Goal: Information Seeking & Learning: Learn about a topic

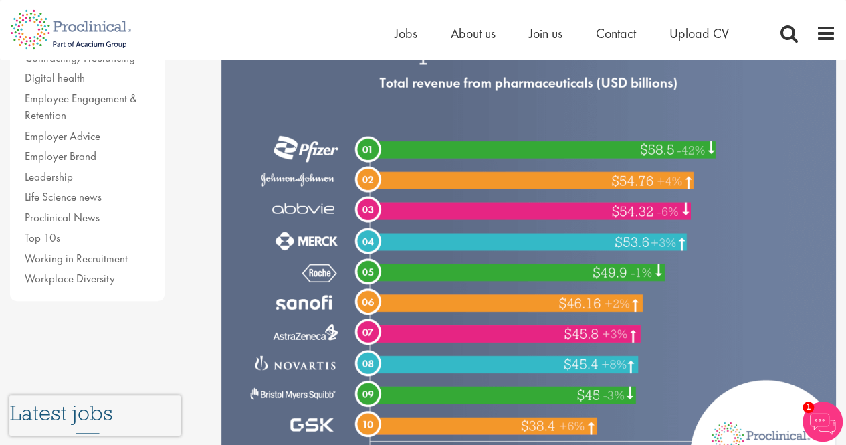
scroll to position [402, 0]
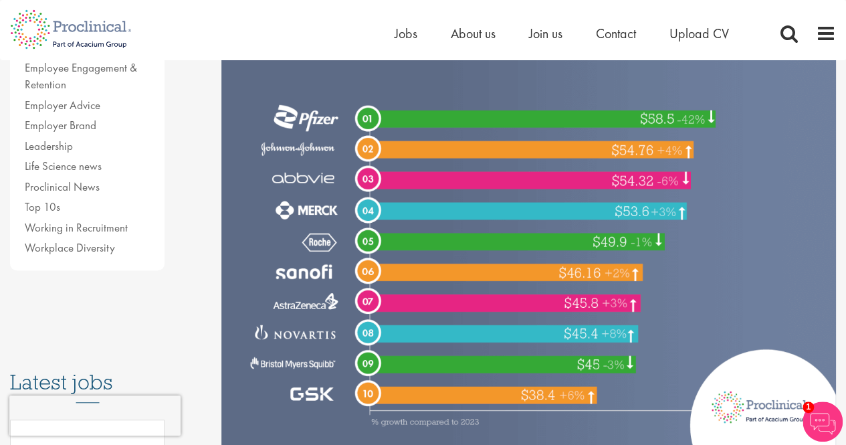
click at [436, 284] on img at bounding box center [528, 189] width 615 height 513
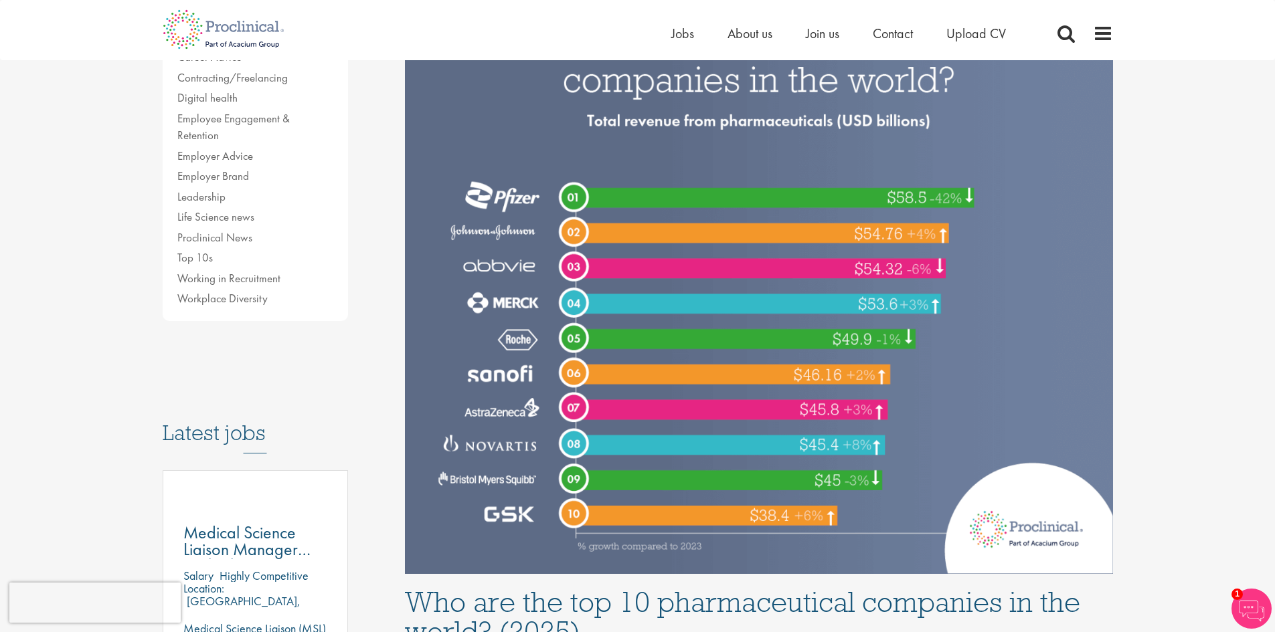
scroll to position [335, 0]
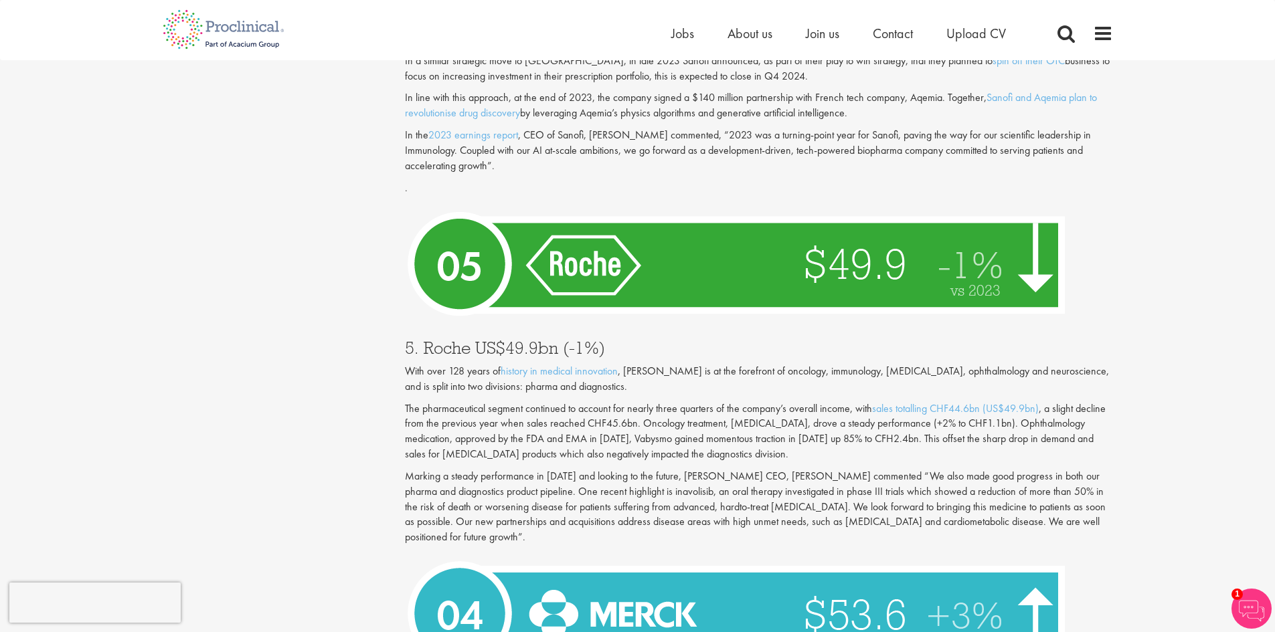
drag, startPoint x: 603, startPoint y: 348, endPoint x: 606, endPoint y: 471, distance: 123.2
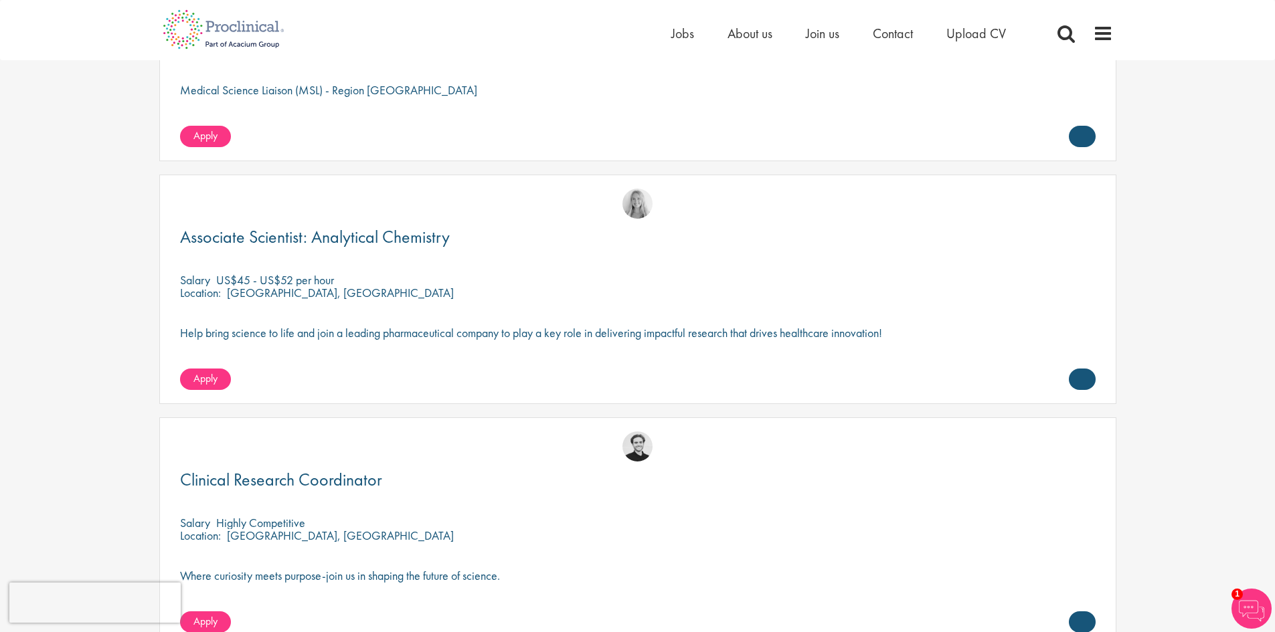
drag, startPoint x: 608, startPoint y: 440, endPoint x: 547, endPoint y: 553, distance: 129.0
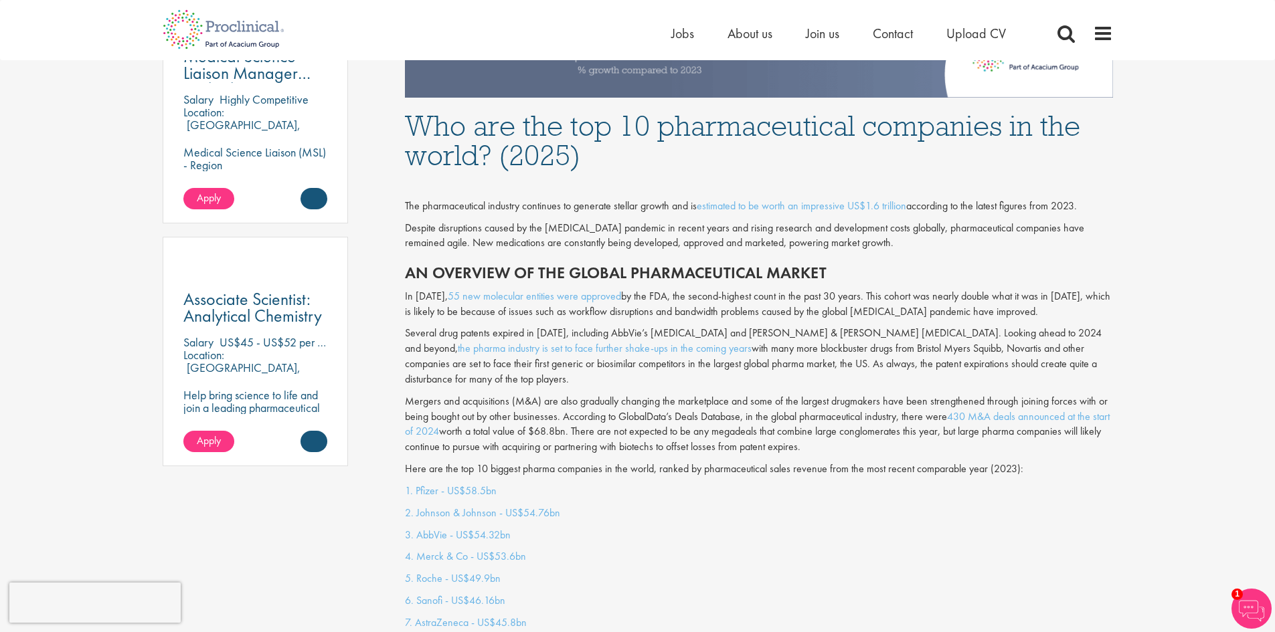
scroll to position [0, 0]
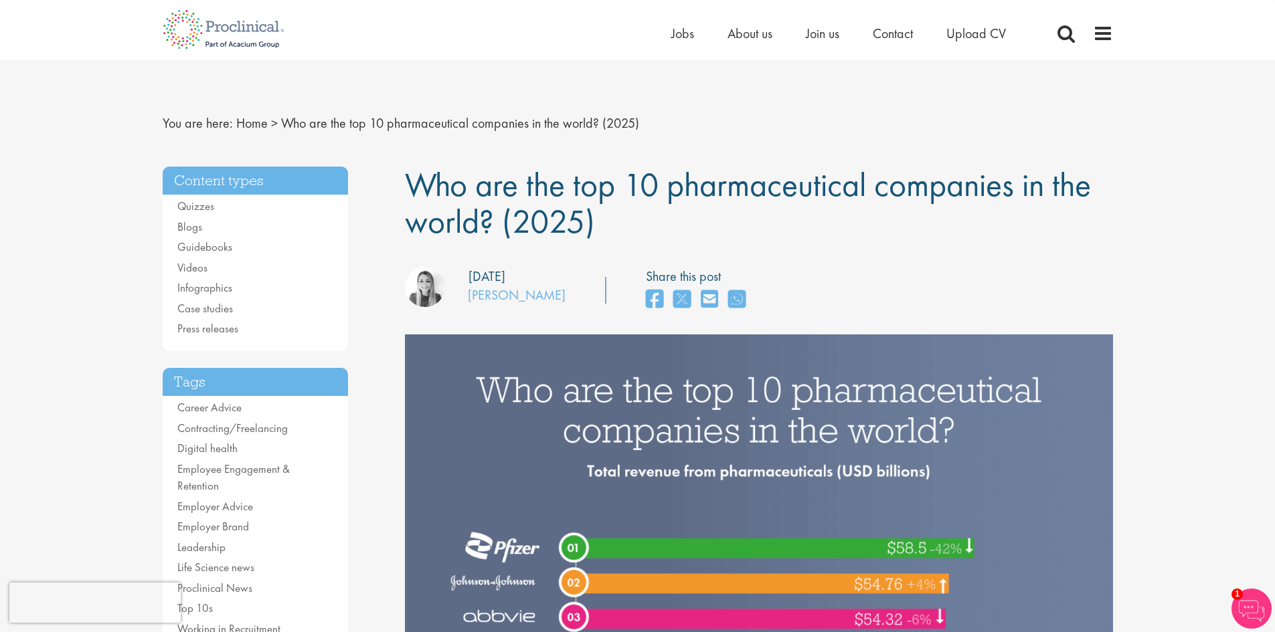
drag, startPoint x: 547, startPoint y: 537, endPoint x: 563, endPoint y: 252, distance: 284.9
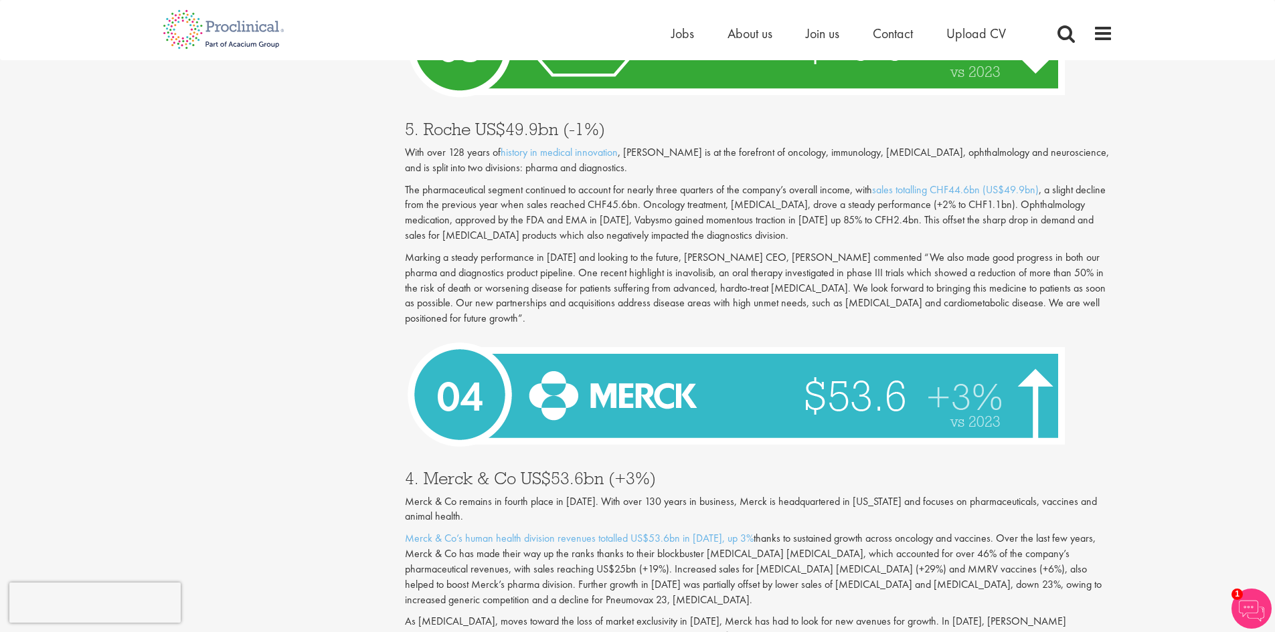
drag, startPoint x: 632, startPoint y: 250, endPoint x: 676, endPoint y: 478, distance: 232.4
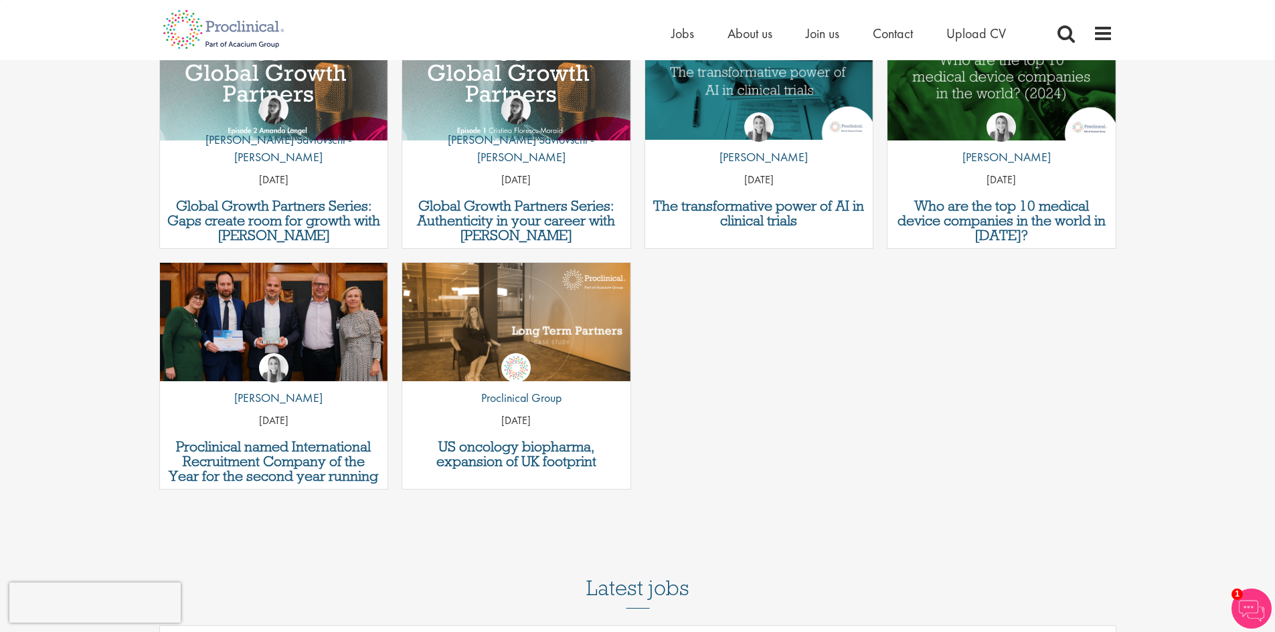
drag, startPoint x: 640, startPoint y: 172, endPoint x: 643, endPoint y: 369, distance: 196.8
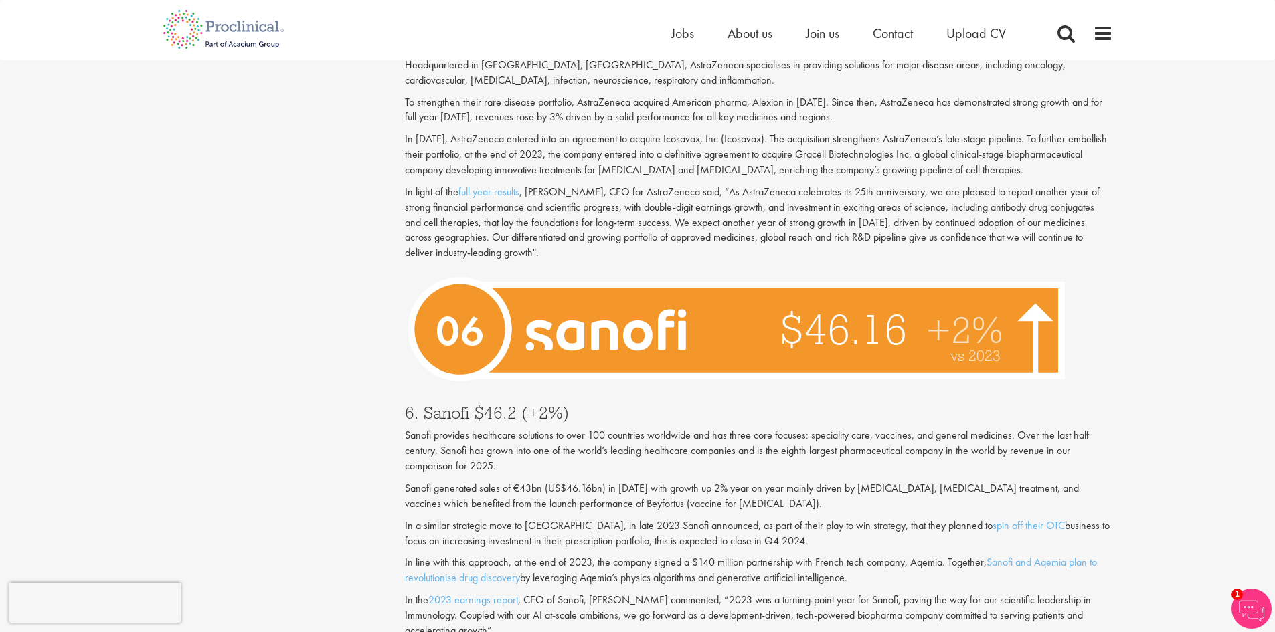
drag, startPoint x: 693, startPoint y: 410, endPoint x: 671, endPoint y: 263, distance: 148.9
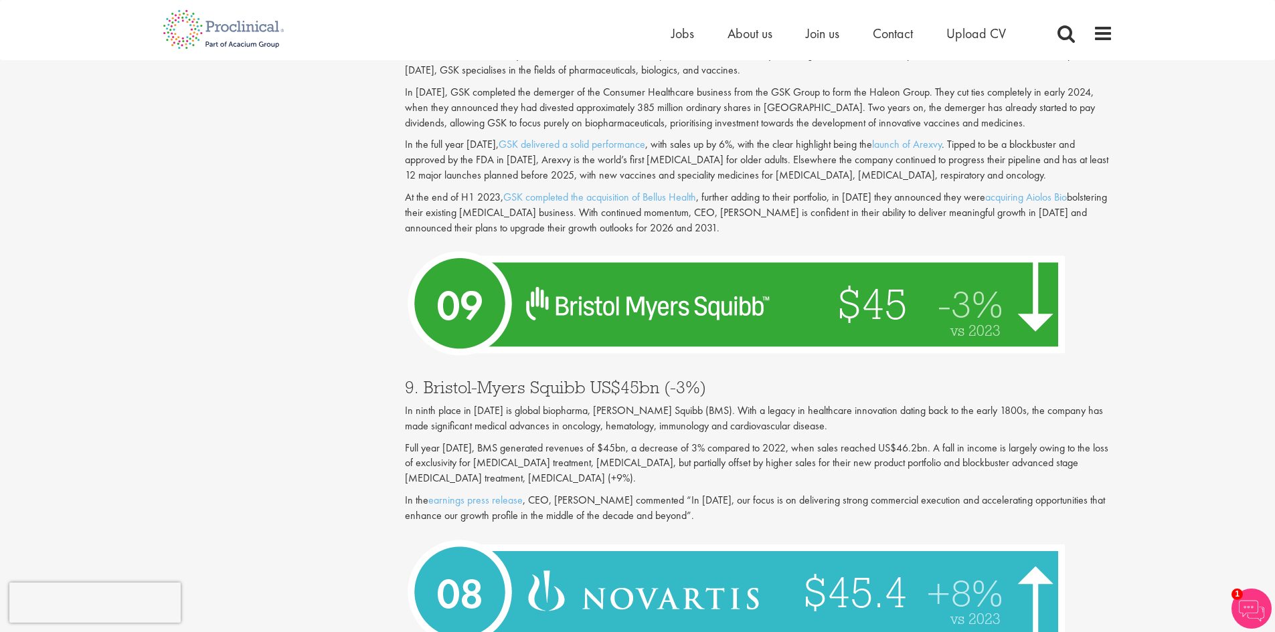
drag, startPoint x: 724, startPoint y: 436, endPoint x: 719, endPoint y: 271, distance: 164.7
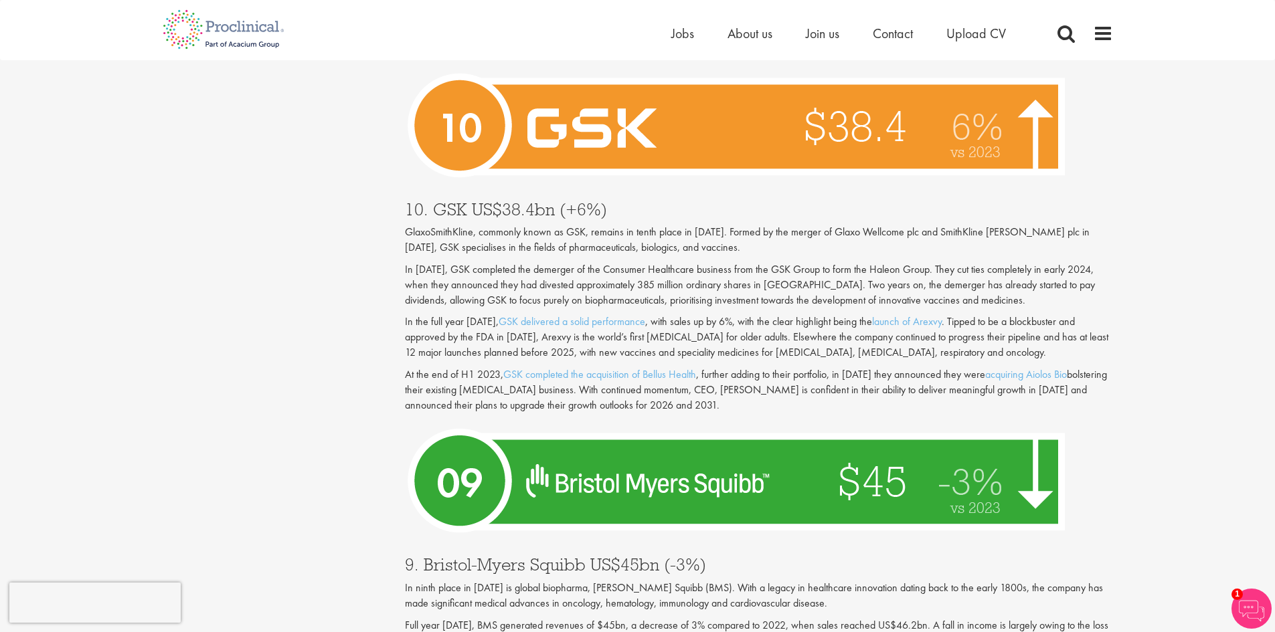
scroll to position [223, 0]
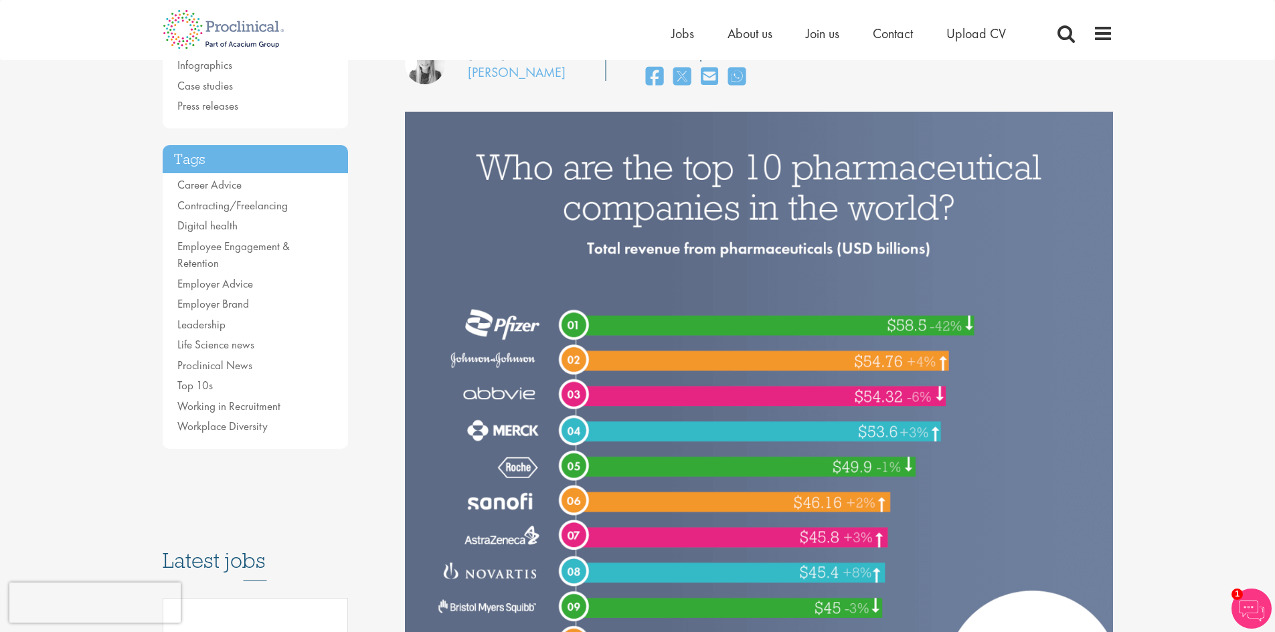
drag, startPoint x: 797, startPoint y: 452, endPoint x: 740, endPoint y: 234, distance: 225.4
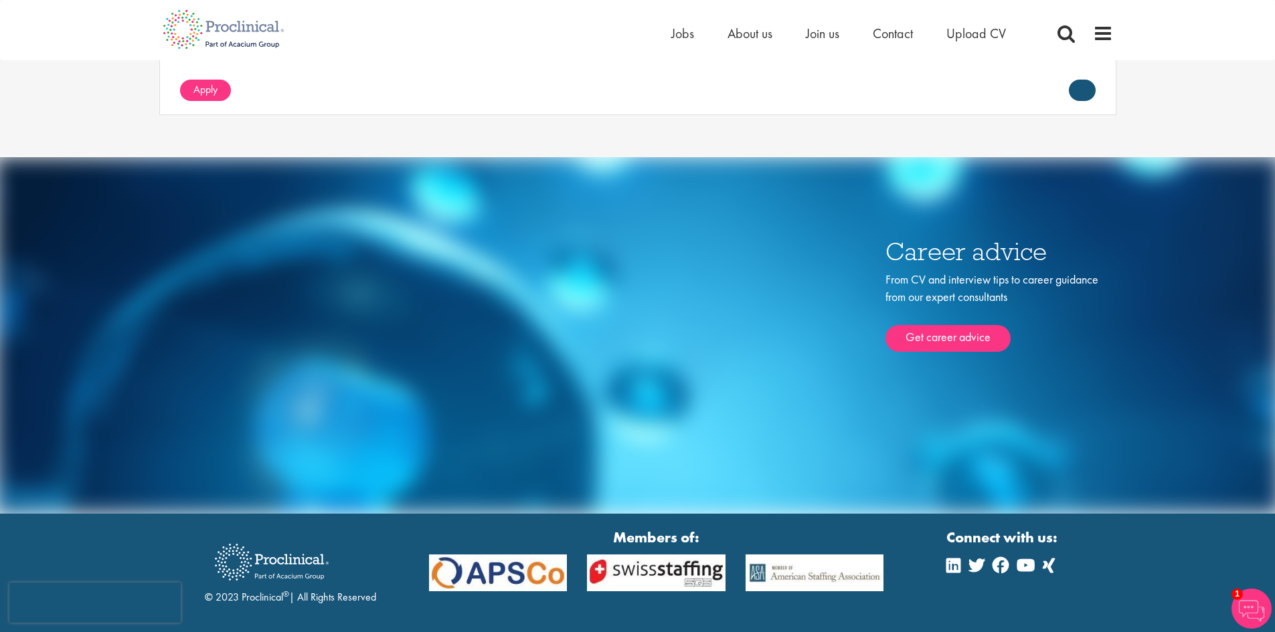
drag, startPoint x: 550, startPoint y: 335, endPoint x: 553, endPoint y: 418, distance: 83.0
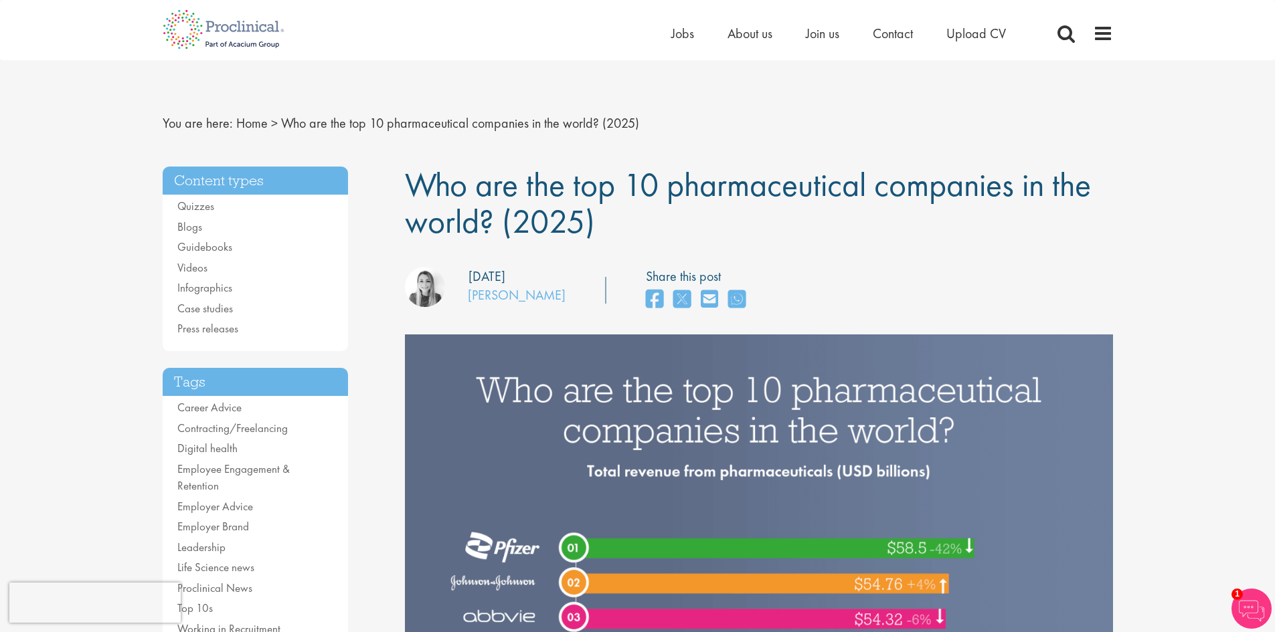
drag, startPoint x: 567, startPoint y: 417, endPoint x: 553, endPoint y: 163, distance: 254.7
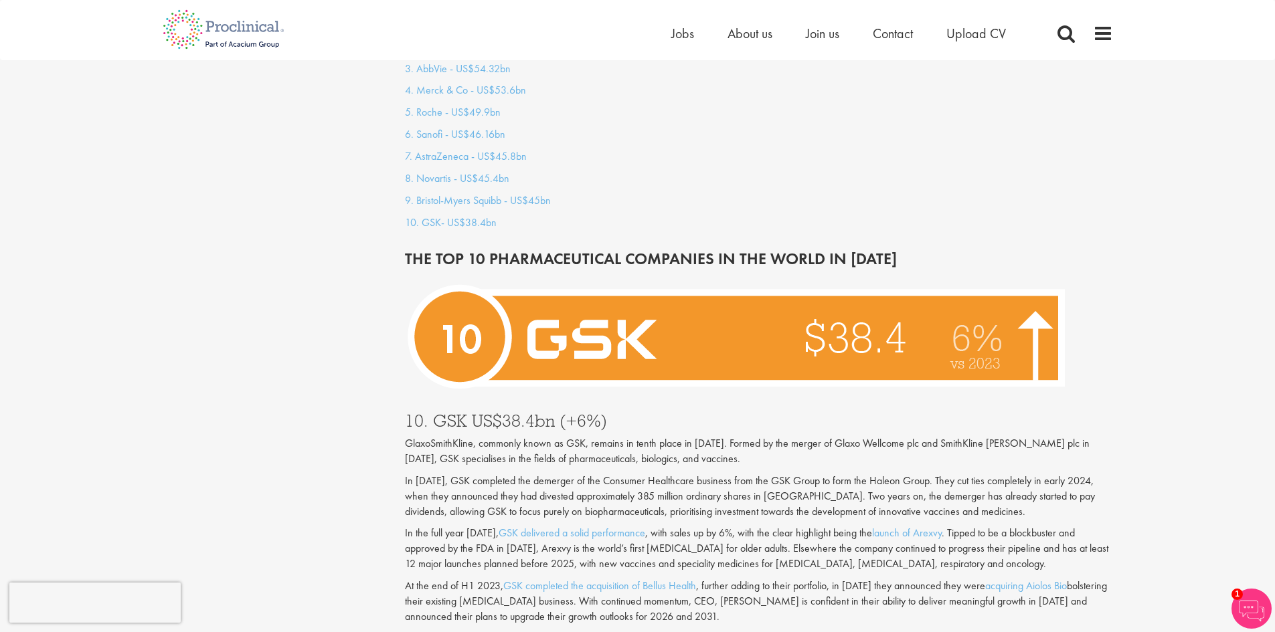
scroll to position [1271, 0]
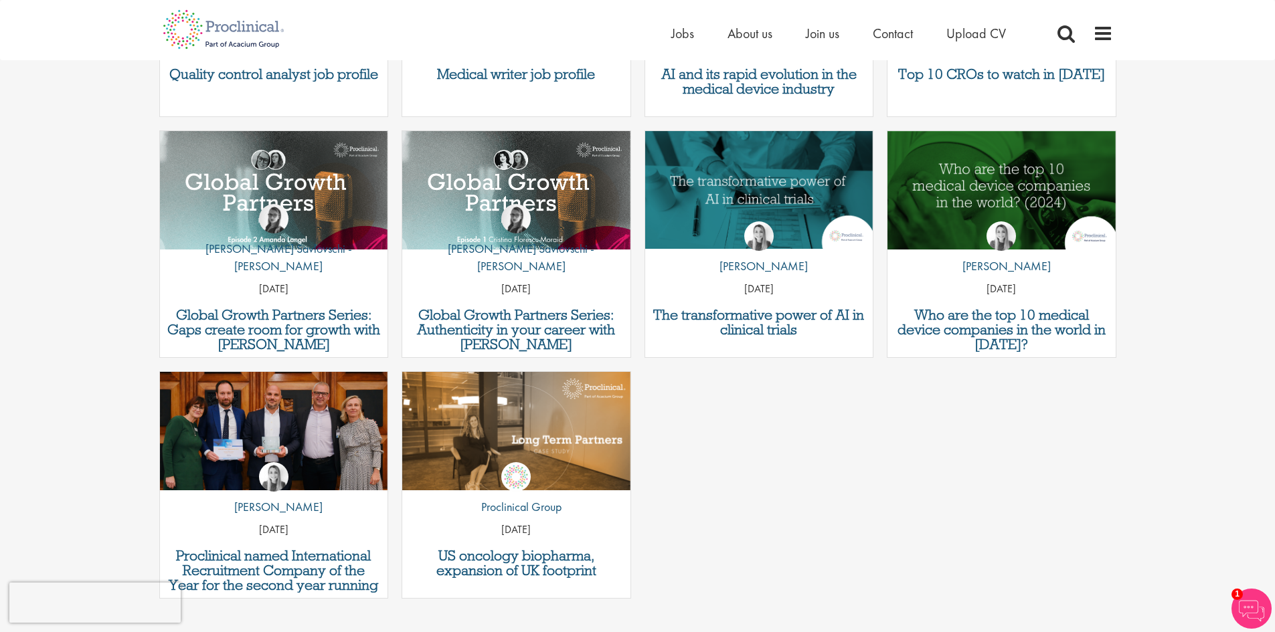
drag, startPoint x: 679, startPoint y: 323, endPoint x: 703, endPoint y: 480, distance: 158.4
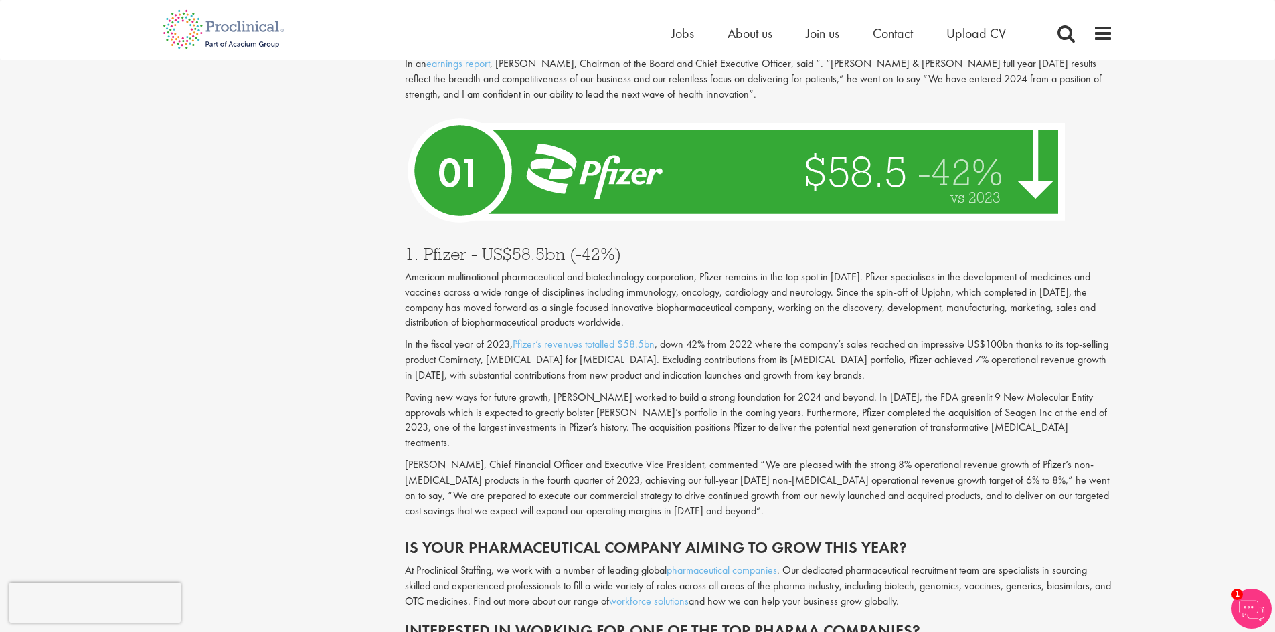
drag, startPoint x: 701, startPoint y: 435, endPoint x: 715, endPoint y: 233, distance: 202.6
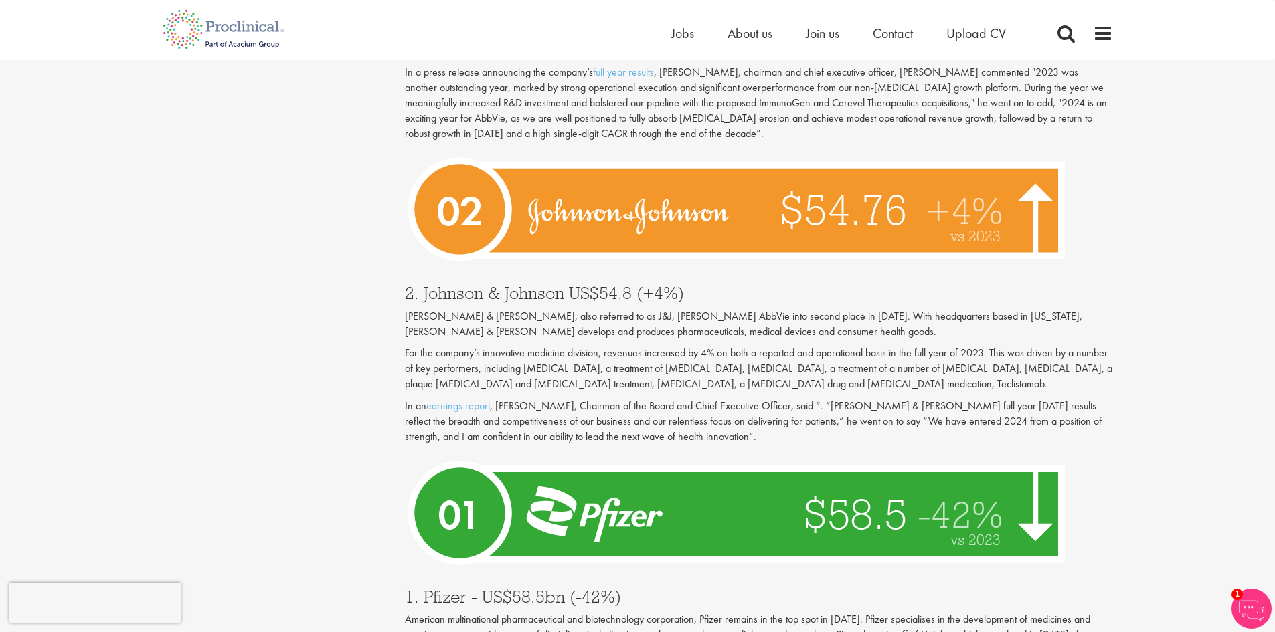
scroll to position [4362, 0]
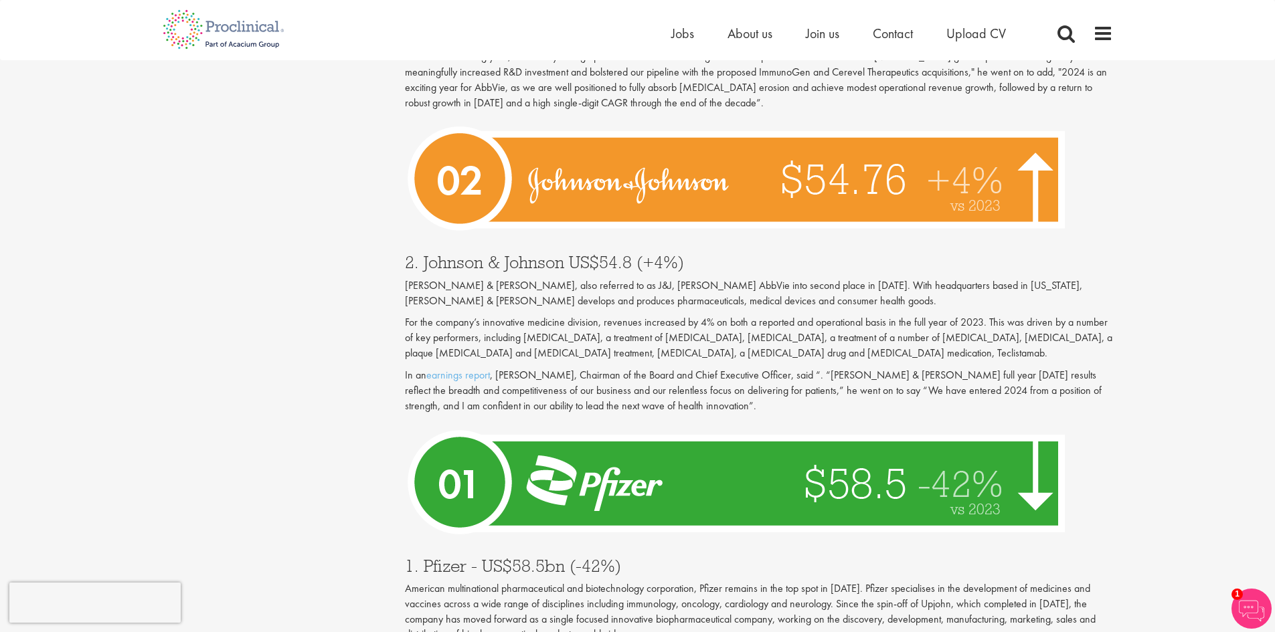
click at [429, 444] on h3 "1. Pfizer - US$58.5bn (-42%)" at bounding box center [759, 565] width 708 height 17
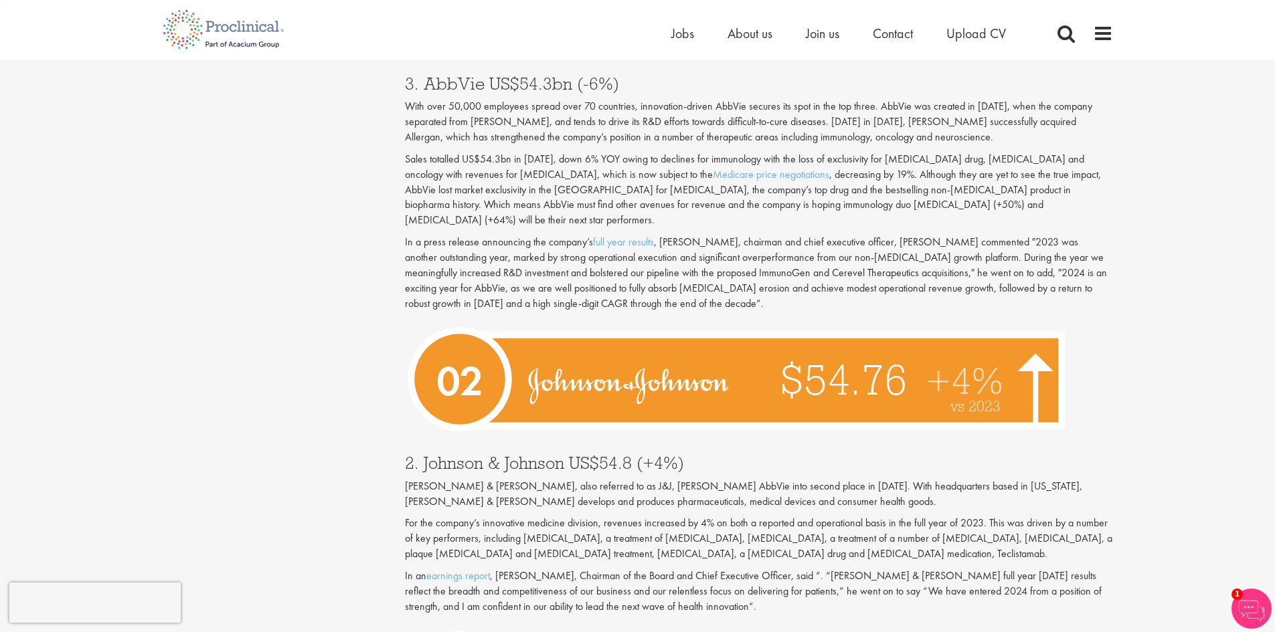
click at [644, 444] on p "[PERSON_NAME] & [PERSON_NAME], also referred to as J&J, [PERSON_NAME] AbbVie in…" at bounding box center [759, 494] width 708 height 31
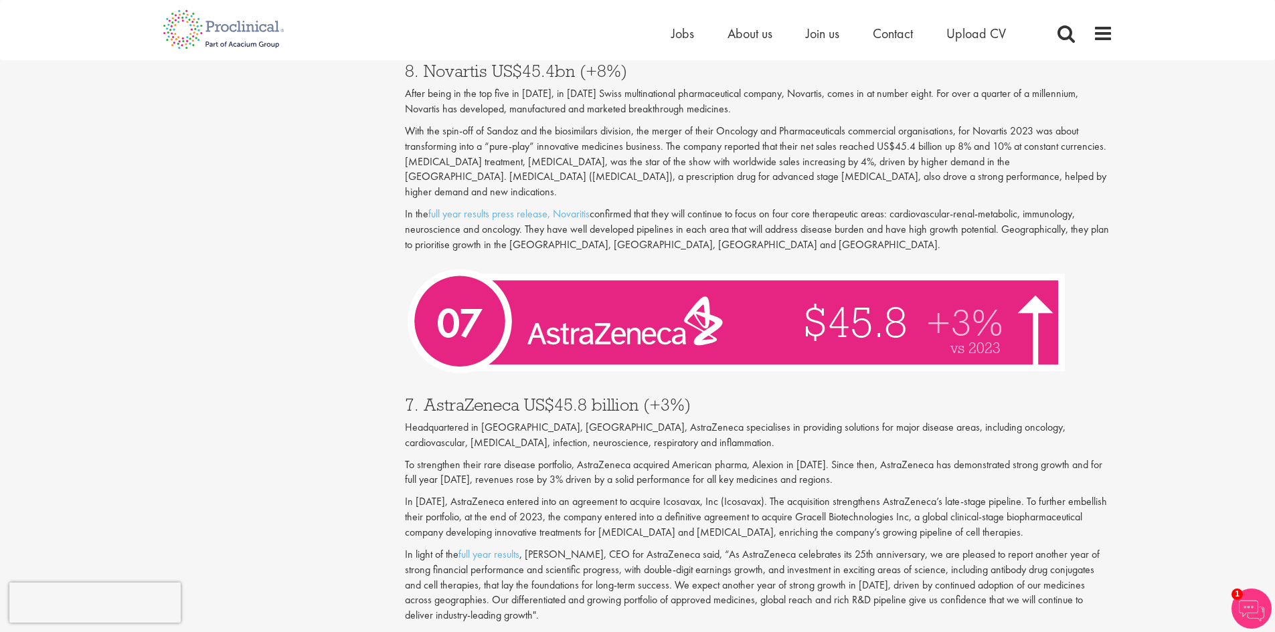
scroll to position [2220, 0]
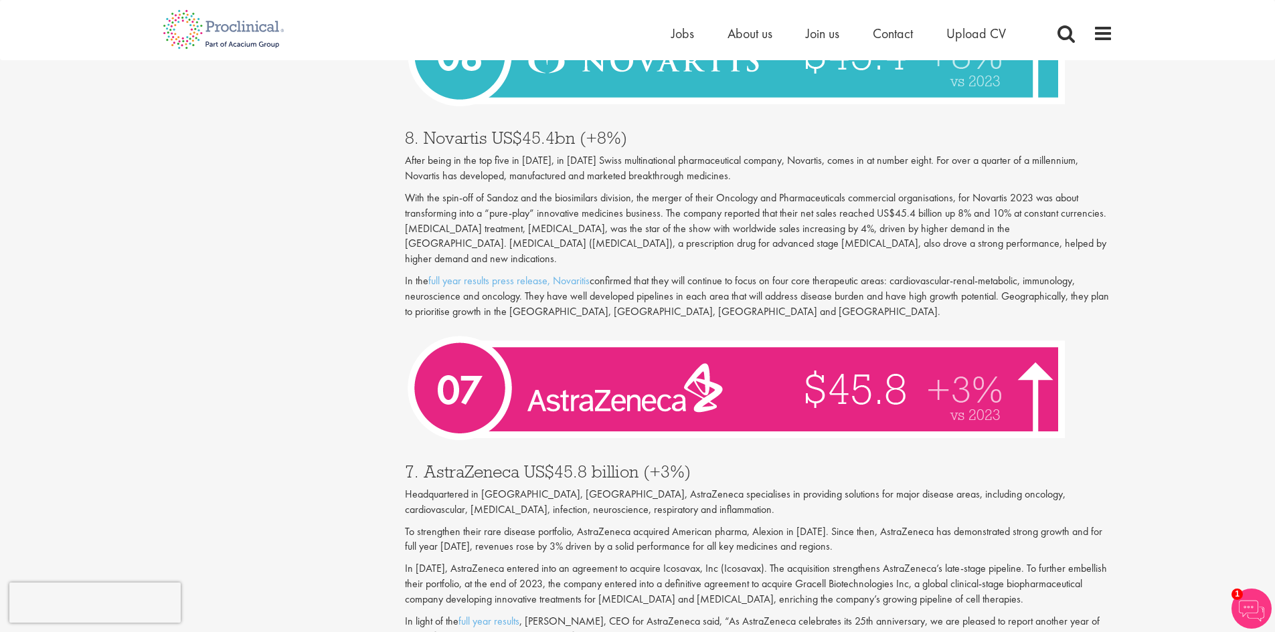
click at [487, 444] on h3 "7. AstraZeneca US$45.8 billion (+3%)" at bounding box center [759, 471] width 708 height 17
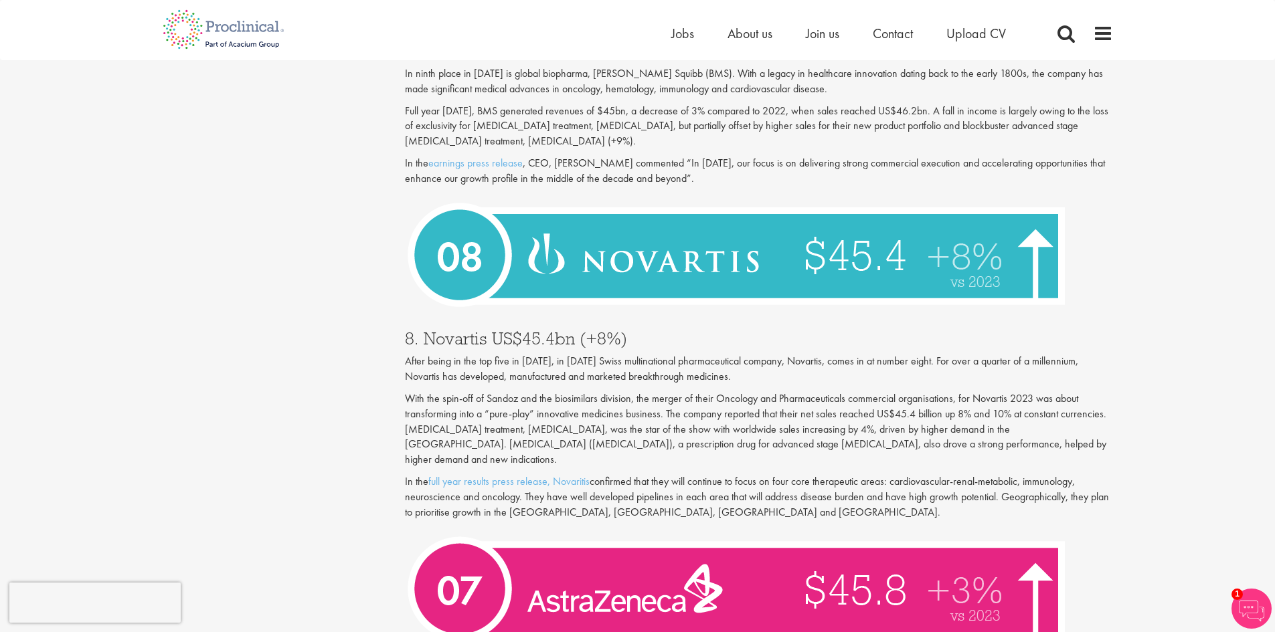
click at [618, 330] on h3 "8. Novartis US$45.4bn (+8%)" at bounding box center [759, 338] width 708 height 17
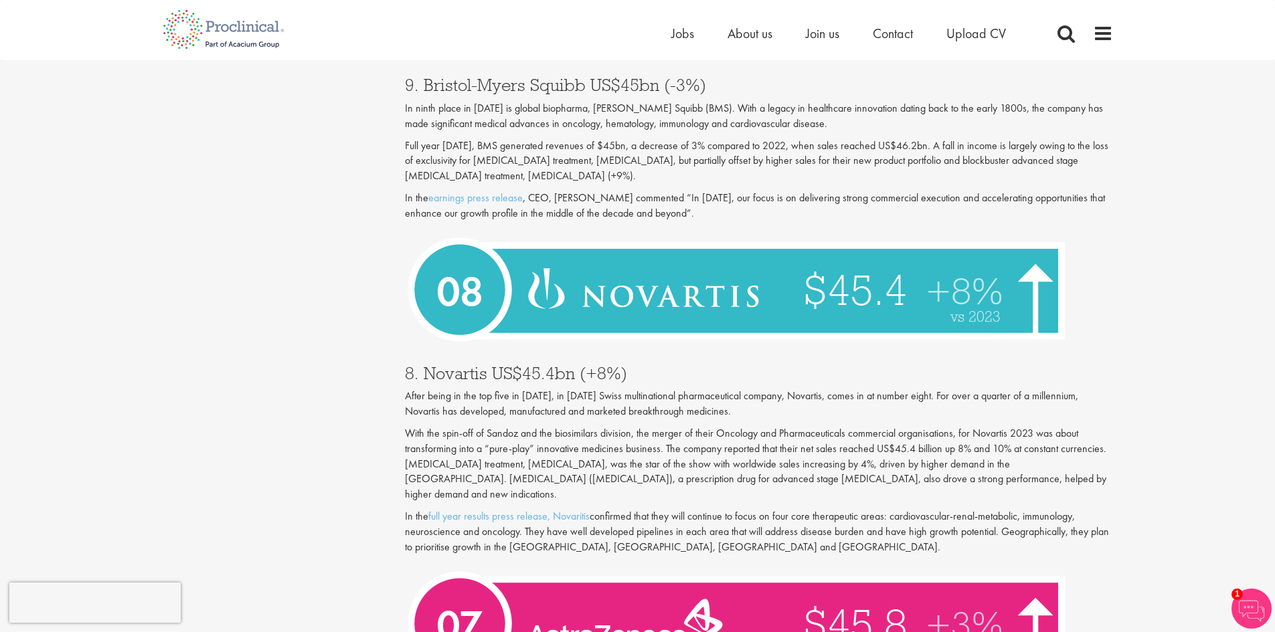
scroll to position [1953, 0]
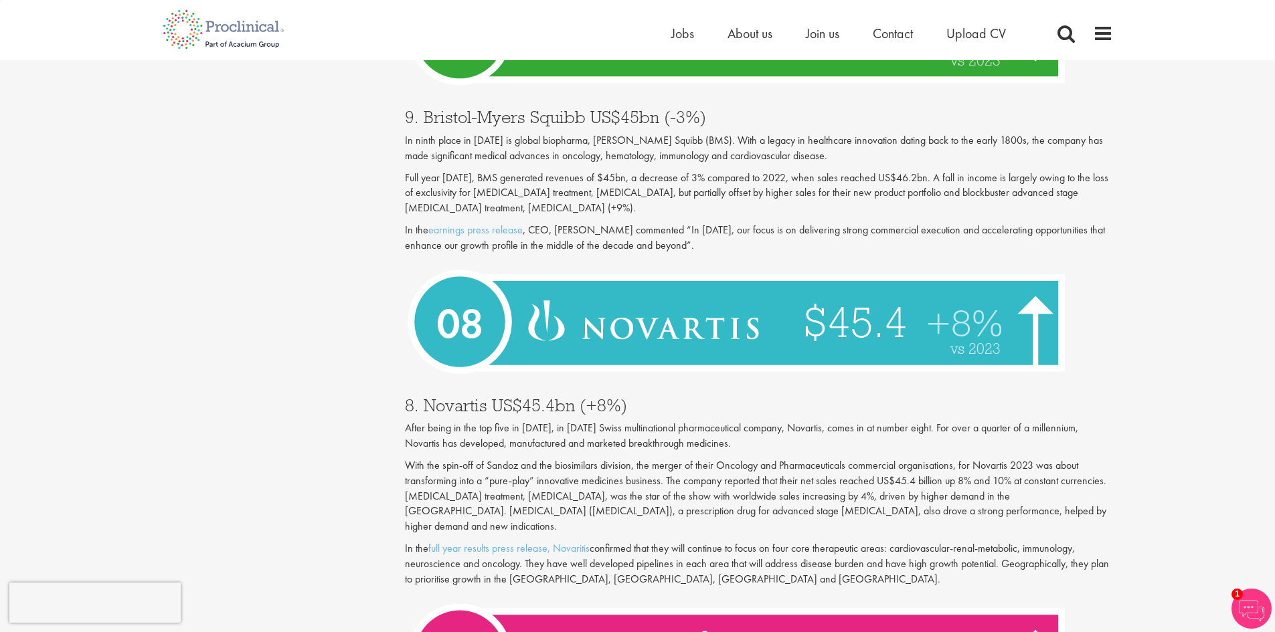
click at [464, 421] on p "After being in the top five in [DATE], in [DATE] Swiss multinational pharmaceut…" at bounding box center [759, 436] width 708 height 31
click at [443, 397] on h3 "8. Novartis US$45.4bn (+8%)" at bounding box center [759, 405] width 708 height 17
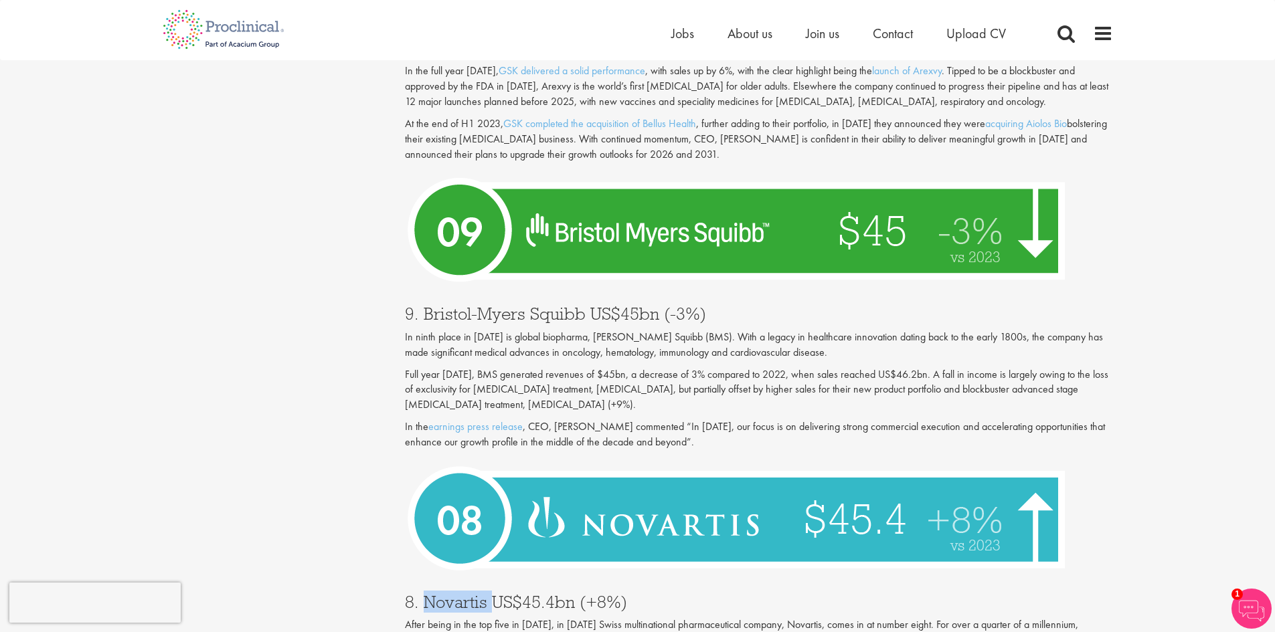
scroll to position [1685, 0]
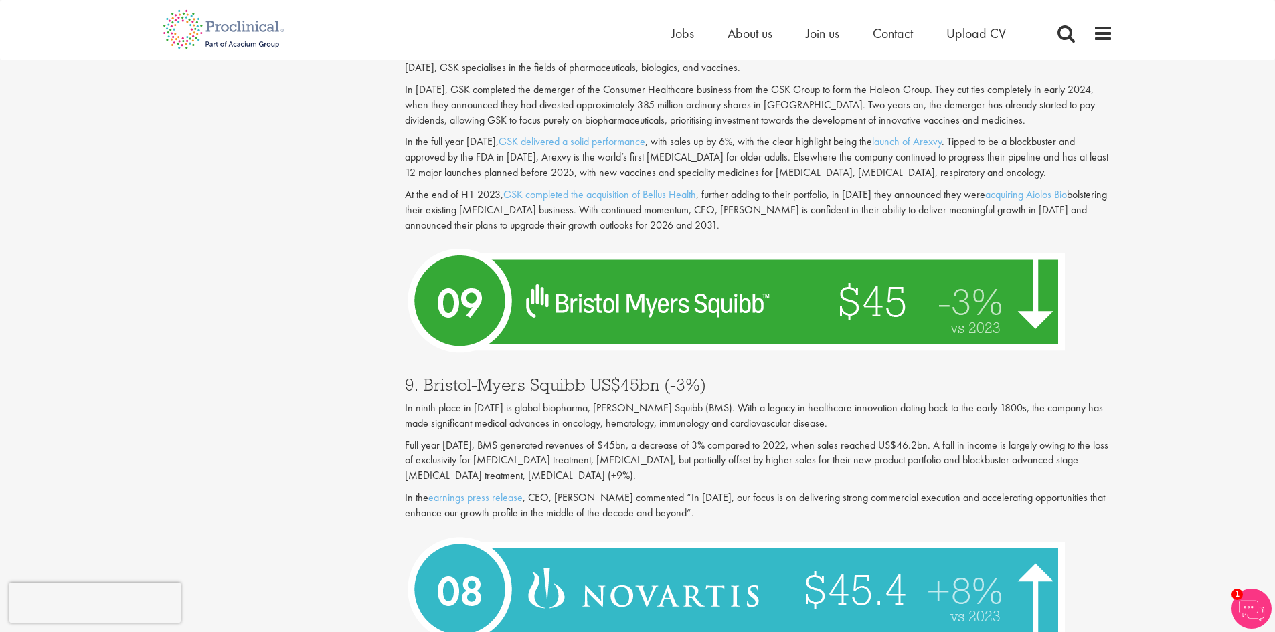
click at [566, 442] on p "Full year [DATE], BMS generated revenues of $45bn, a decrease of 3% compared to…" at bounding box center [759, 461] width 708 height 46
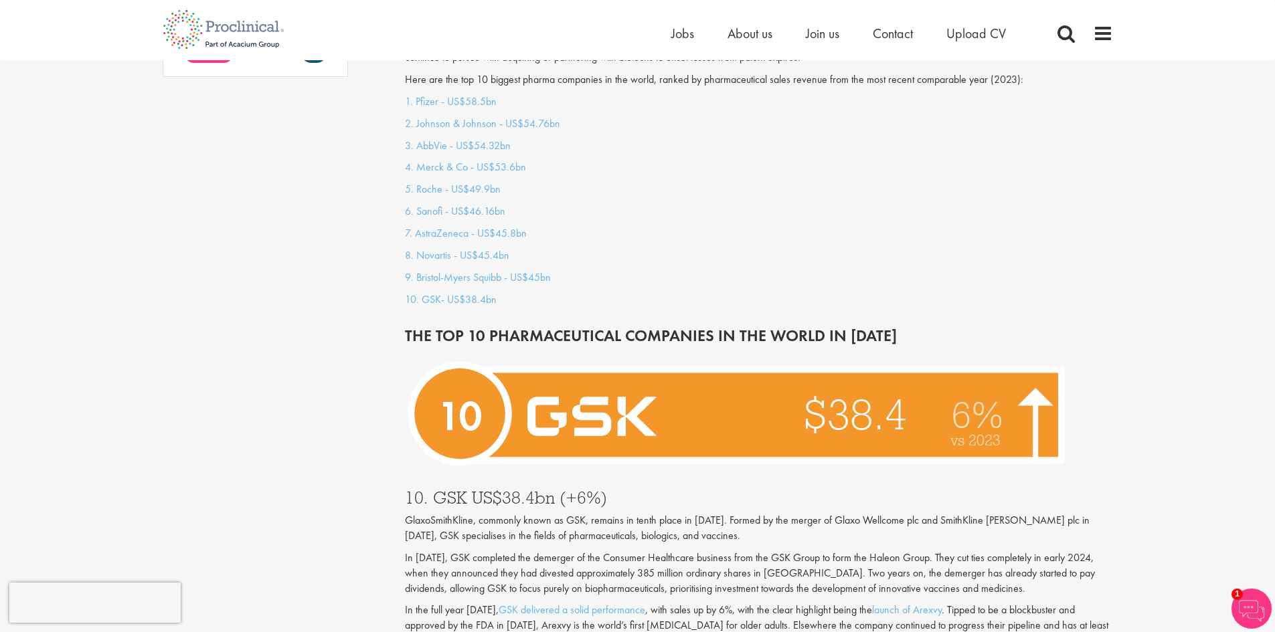
click at [458, 444] on h3 "10. GSK US$38.4bn (+6%)" at bounding box center [759, 497] width 708 height 17
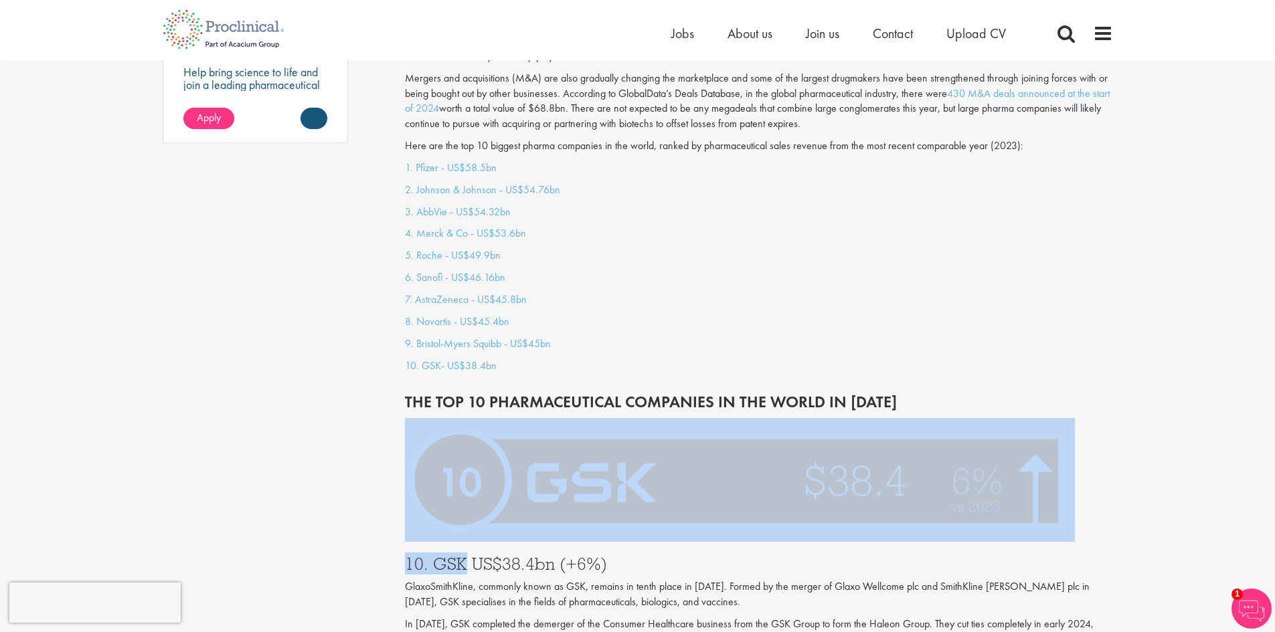
scroll to position [1150, 0]
click at [443, 444] on h3 "10. GSK US$38.4bn (+6%)" at bounding box center [759, 564] width 708 height 17
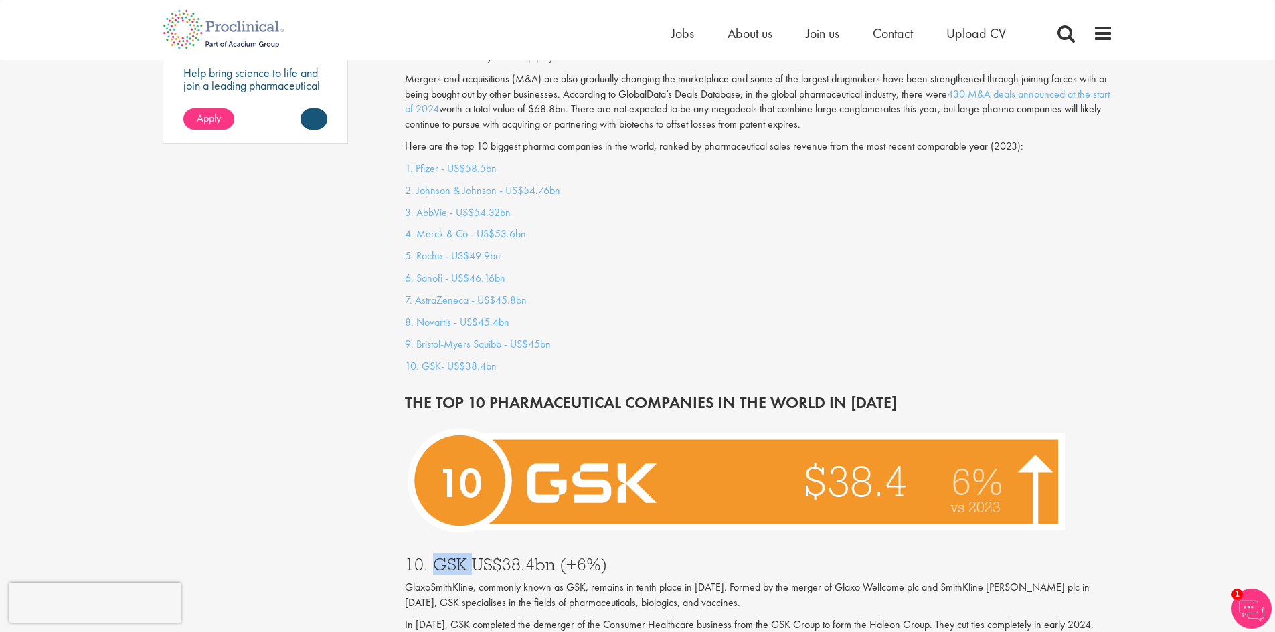
click at [443, 444] on h3 "10. GSK US$38.4bn (+6%)" at bounding box center [759, 564] width 708 height 17
